Goal: Navigation & Orientation: Go to known website

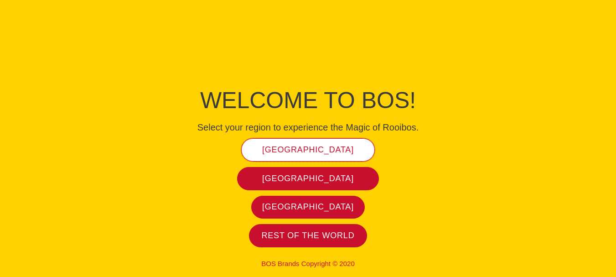
click at [306, 145] on span "[GEOGRAPHIC_DATA]" at bounding box center [308, 150] width 92 height 10
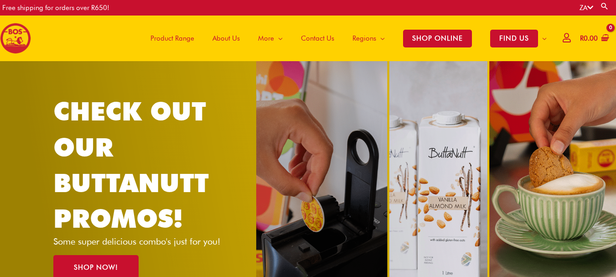
click at [173, 38] on span "Product Range" at bounding box center [172, 38] width 44 height 27
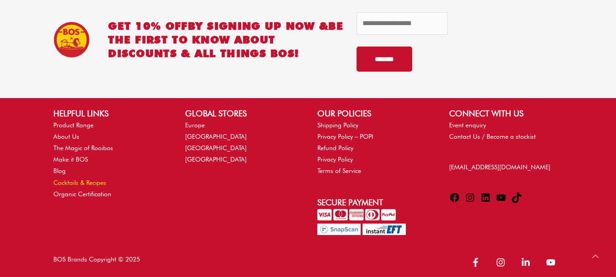
scroll to position [830, 0]
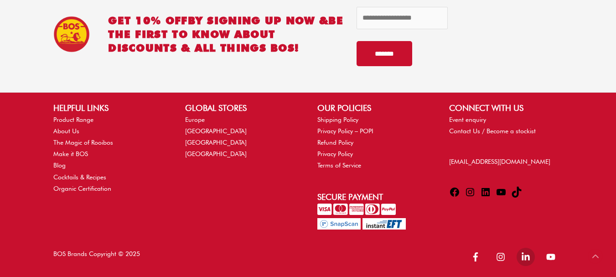
click at [523, 259] on icon "linkedin-in" at bounding box center [526, 256] width 8 height 8
